Goal: Browse casually: Explore the website without a specific task or goal

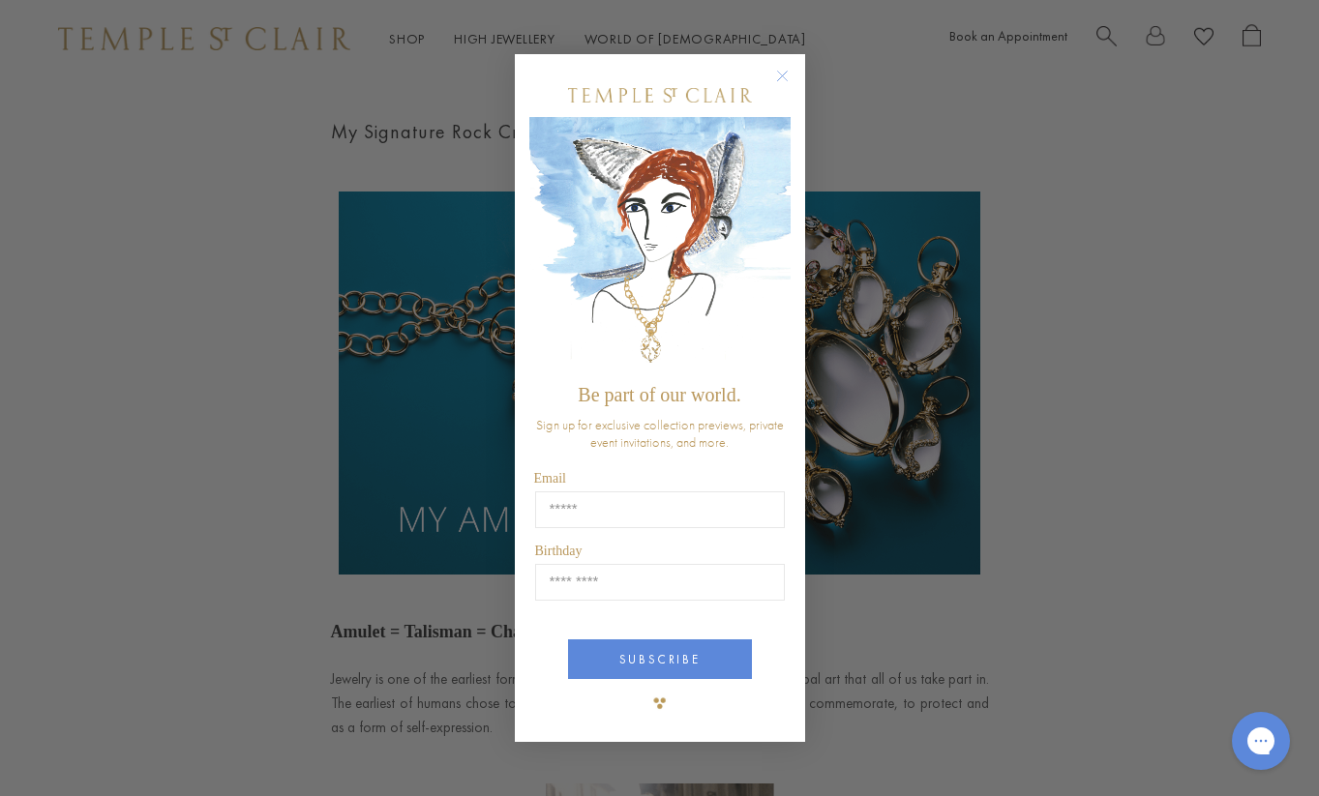
click at [784, 76] on circle "Close dialog" at bounding box center [781, 75] width 23 height 23
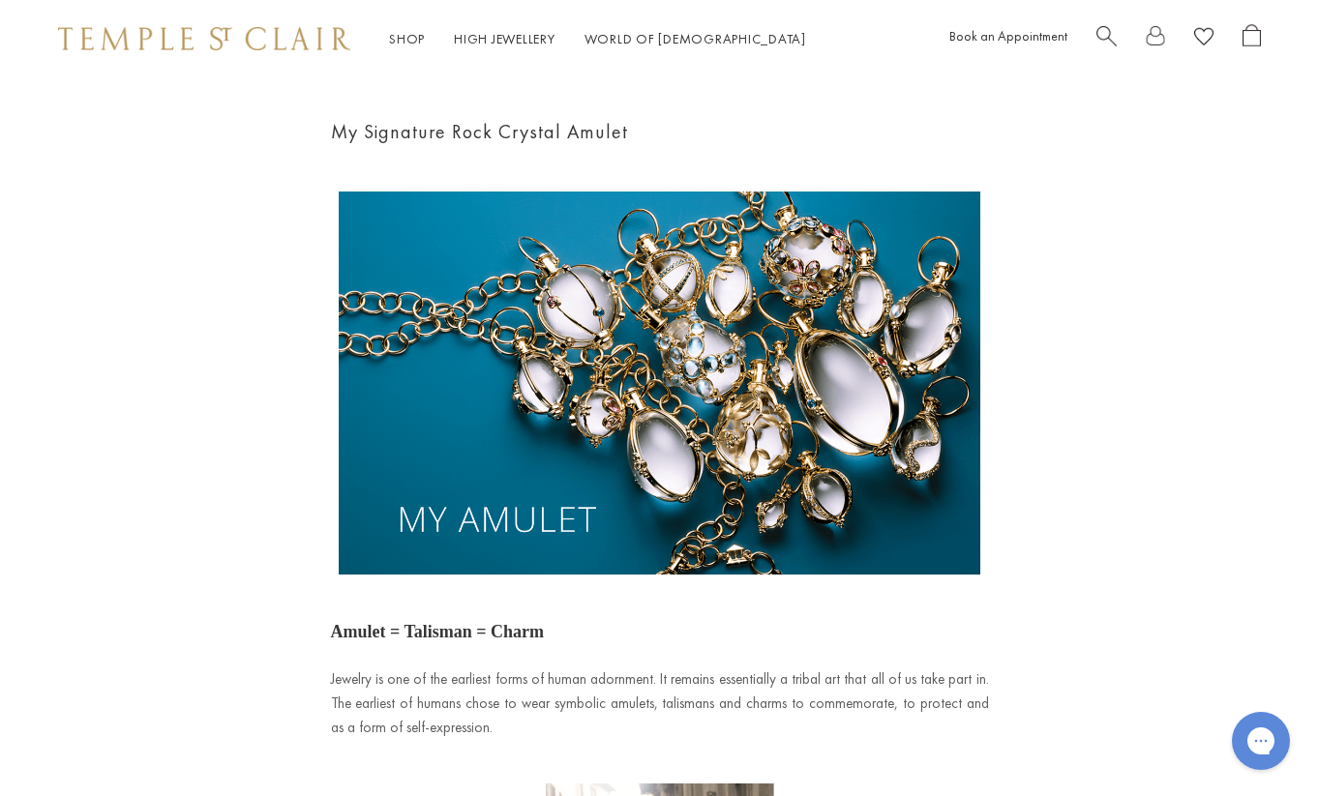
click at [120, 43] on img at bounding box center [204, 38] width 292 height 23
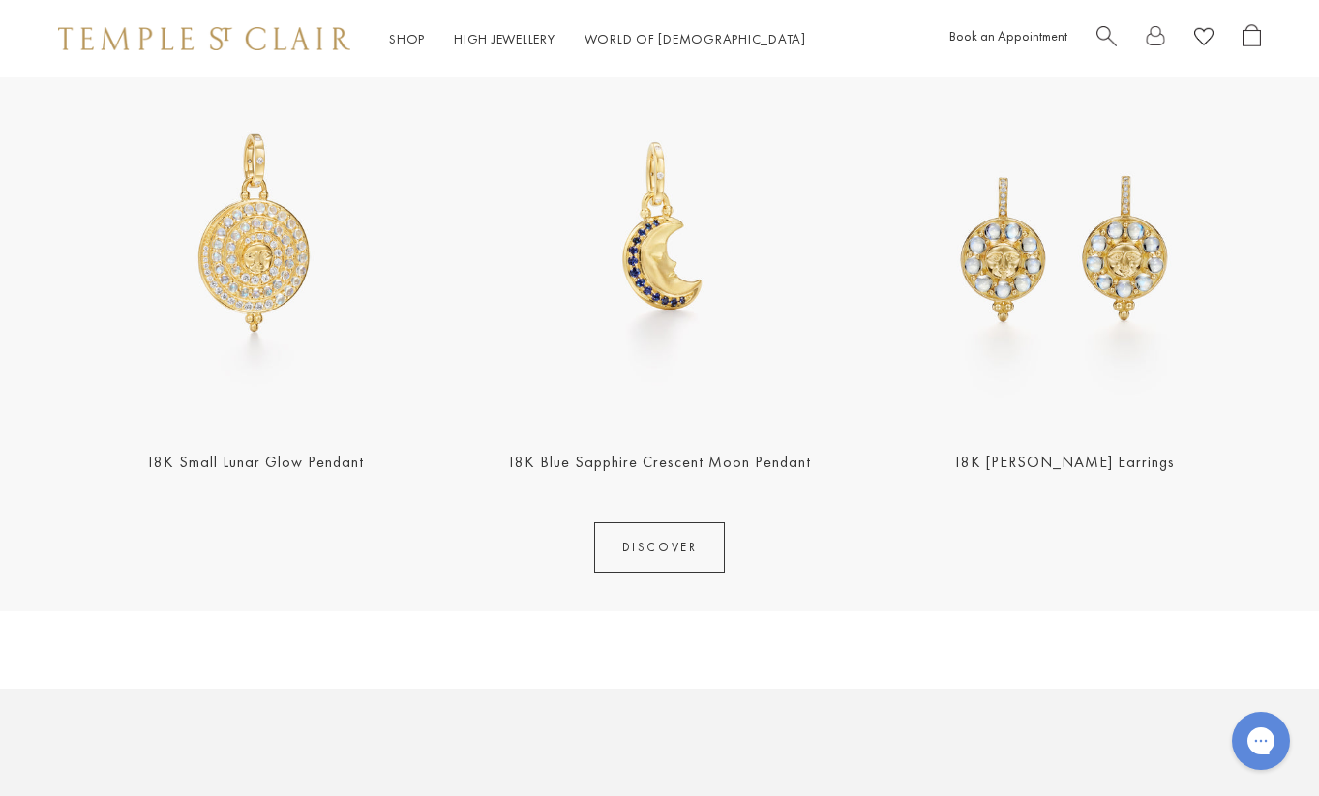
scroll to position [774, 0]
